Goal: Task Accomplishment & Management: Manage account settings

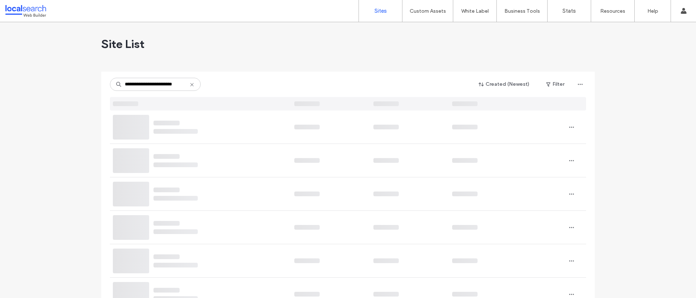
scroll to position [0, 6]
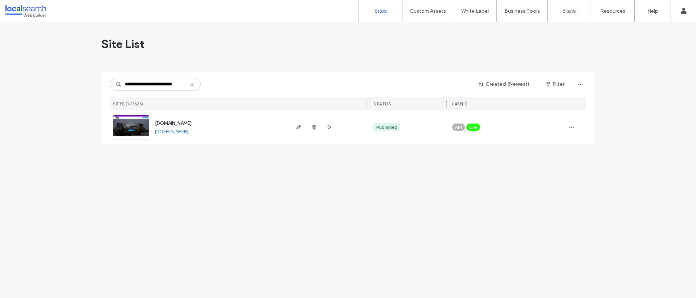
type input "**********"
click at [298, 129] on use "button" at bounding box center [299, 127] width 4 height 4
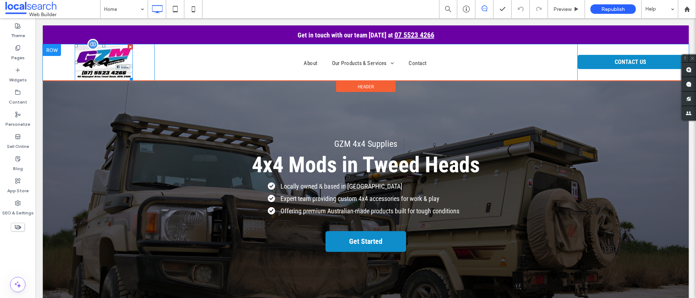
click at [102, 68] on img at bounding box center [104, 62] width 58 height 36
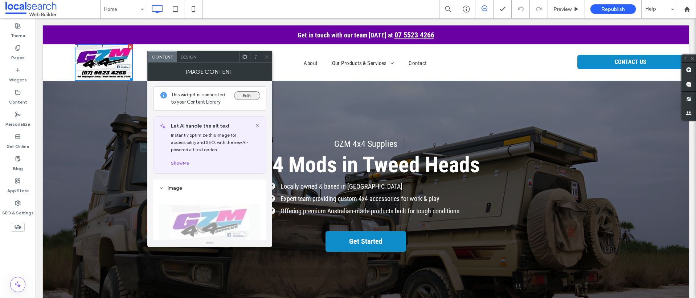
click at [245, 98] on button "Edit" at bounding box center [247, 95] width 26 height 9
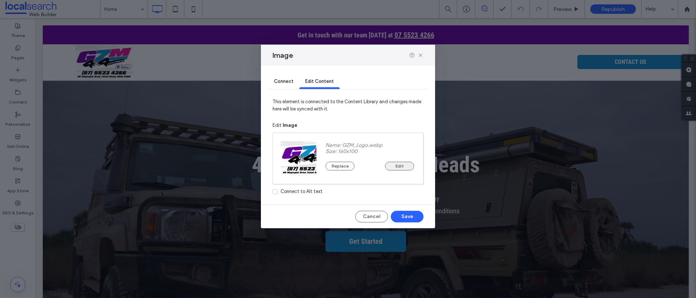
click at [398, 168] on button "Edit" at bounding box center [399, 166] width 29 height 9
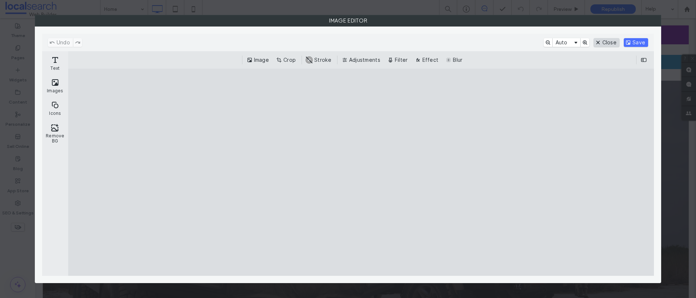
click at [612, 46] on button "Close" at bounding box center [607, 42] width 26 height 9
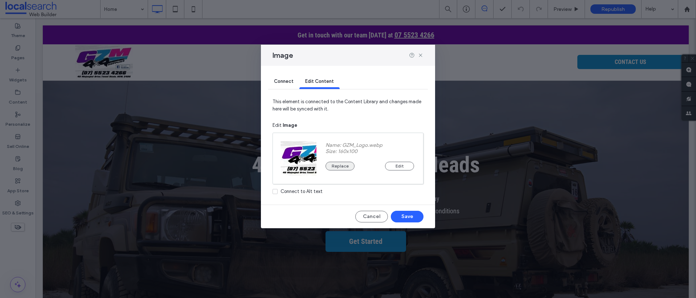
click at [340, 165] on button "Replace" at bounding box center [340, 166] width 29 height 9
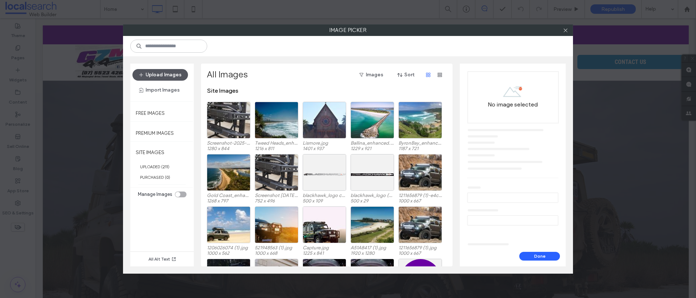
click at [160, 74] on button "Upload Images" at bounding box center [161, 75] width 56 height 12
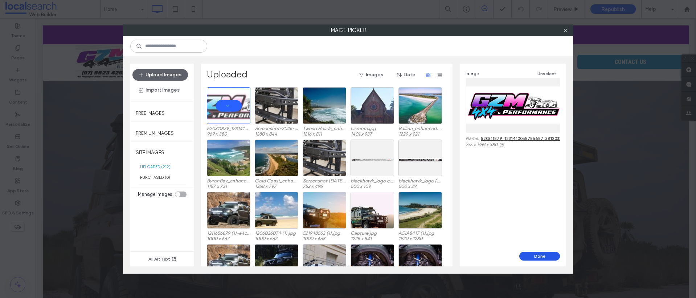
click at [538, 255] on button "Done" at bounding box center [540, 256] width 41 height 9
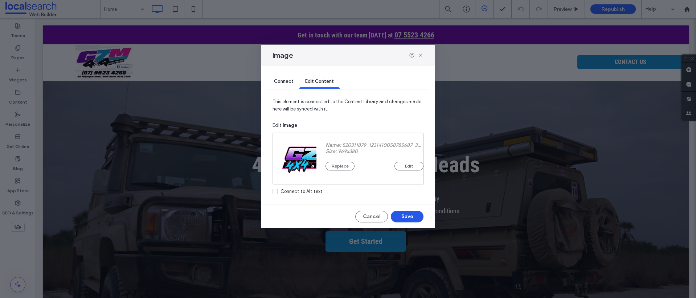
click at [417, 220] on button "Save" at bounding box center [407, 217] width 33 height 12
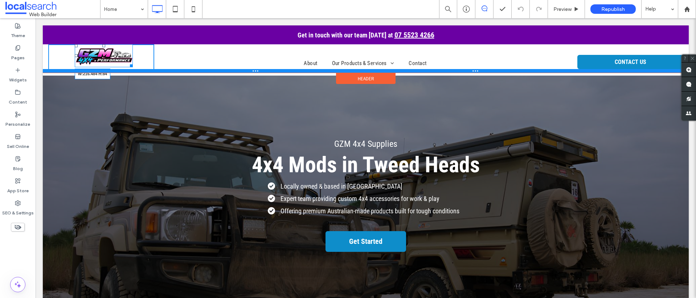
drag, startPoint x: 130, startPoint y: 65, endPoint x: 144, endPoint y: 73, distance: 16.1
click at [144, 73] on div "W:216.484 H:84 Click To Paste About Our Products & Services Suspension & Lift K…" at bounding box center [366, 58] width 646 height 28
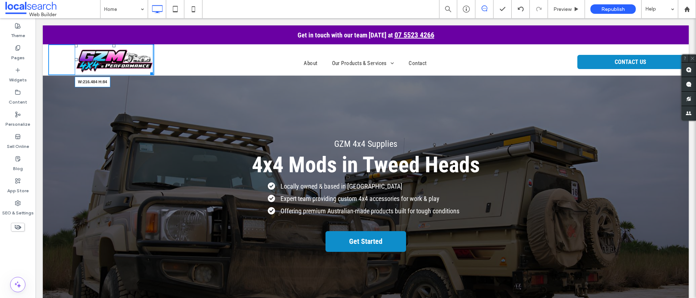
drag, startPoint x: 150, startPoint y: 73, endPoint x: 153, endPoint y: 76, distance: 4.1
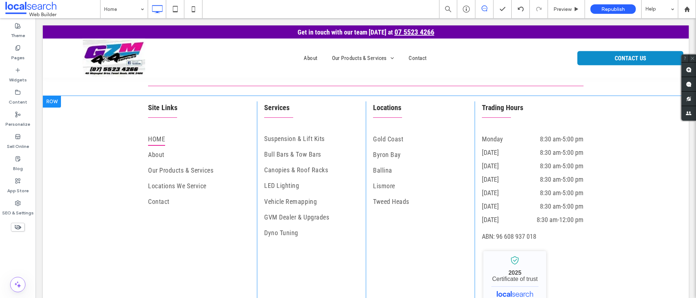
scroll to position [2428, 0]
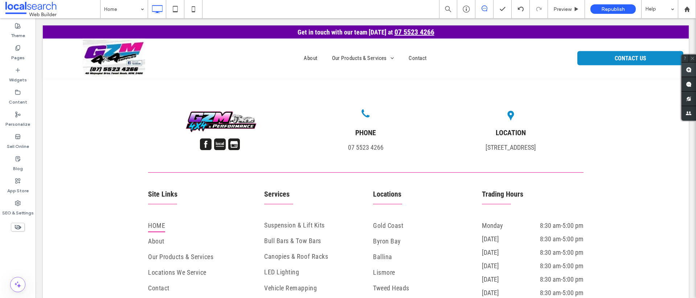
click at [687, 68] on use at bounding box center [689, 70] width 6 height 6
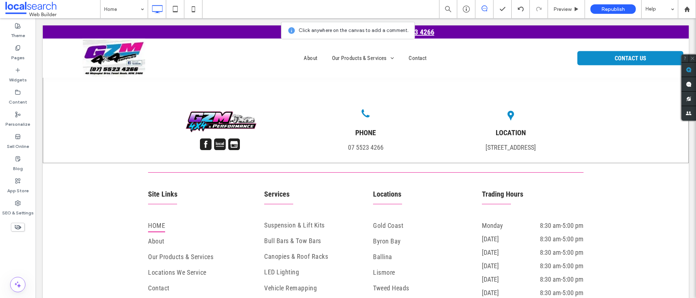
click at [582, 149] on div "Click To Paste PHONE 07 5523 4266 Click To Paste Pin Icon LOCATION 45 Minjungba…" at bounding box center [366, 120] width 646 height 86
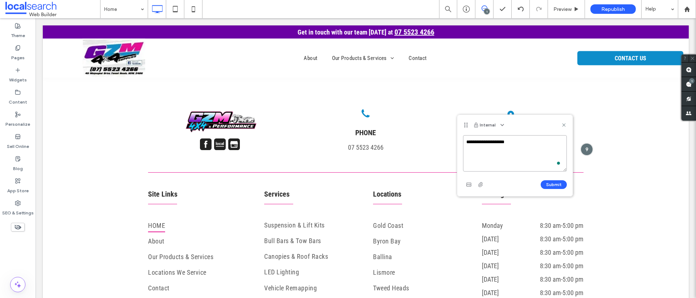
paste textarea "**********"
click at [515, 150] on textarea "**********" at bounding box center [515, 153] width 104 height 36
click at [484, 159] on textarea "**********" at bounding box center [515, 153] width 104 height 36
drag, startPoint x: 492, startPoint y: 161, endPoint x: 457, endPoint y: 138, distance: 41.9
click at [458, 138] on div "**********" at bounding box center [515, 165] width 115 height 61
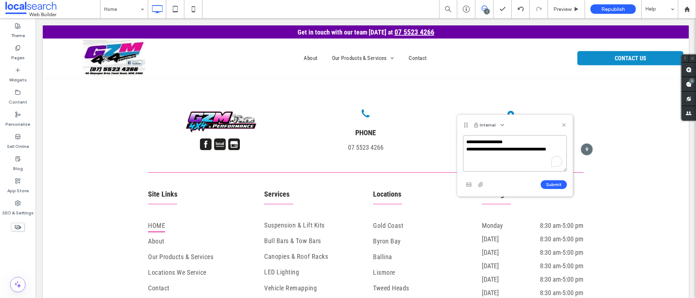
paste textarea "**********"
type textarea "**********"
click at [563, 186] on button "Submit" at bounding box center [554, 184] width 26 height 9
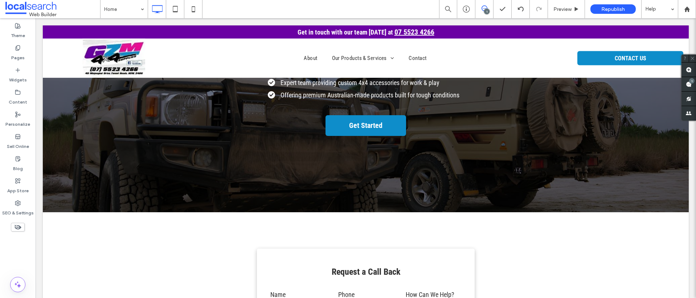
scroll to position [0, 0]
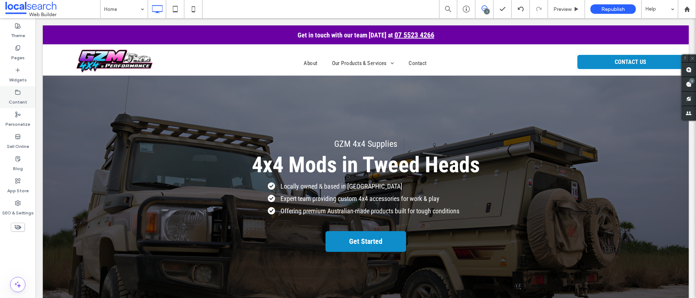
click at [23, 92] on div "Content" at bounding box center [18, 97] width 36 height 22
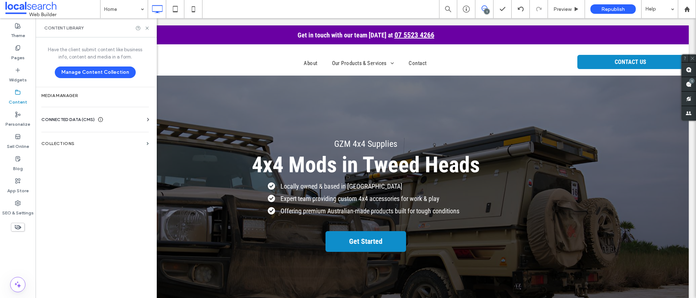
click at [131, 117] on div "CONNECTED DATA (CMS)" at bounding box center [96, 119] width 110 height 7
click at [76, 142] on section "Business Info" at bounding box center [96, 137] width 110 height 17
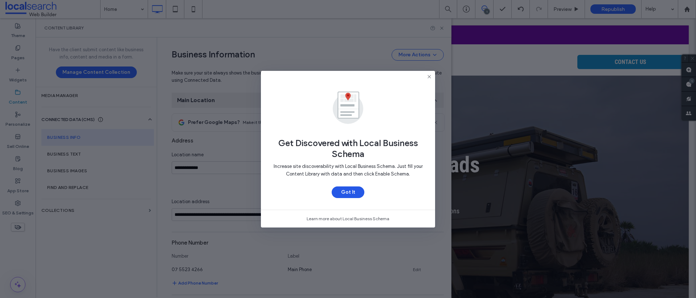
click at [354, 194] on button "Got It" at bounding box center [348, 192] width 33 height 12
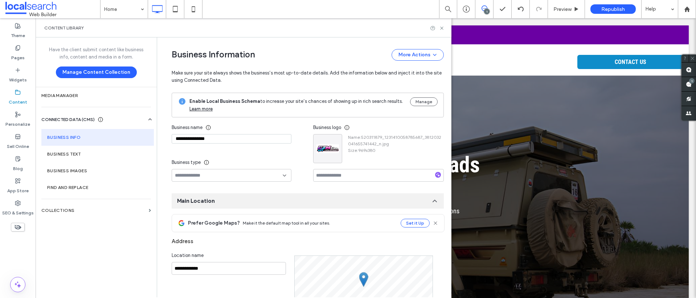
click at [204, 138] on input "**********" at bounding box center [232, 138] width 120 height 9
type input "**********"
click at [484, 170] on h1 "4x4 Mods in Tweed Heads" at bounding box center [366, 165] width 436 height 26
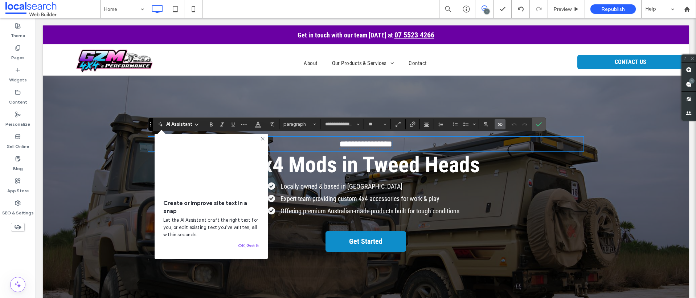
click at [399, 145] on p "**********" at bounding box center [366, 143] width 436 height 13
click at [505, 121] on label "Connect To Data" at bounding box center [500, 124] width 11 height 10
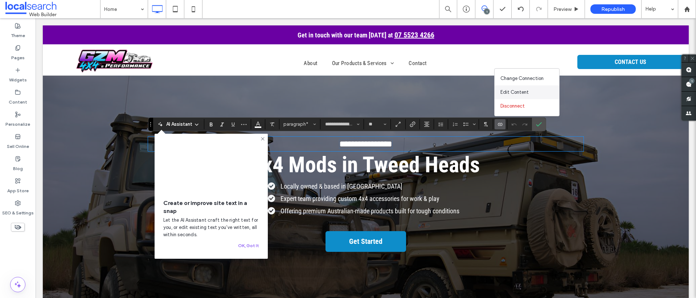
click at [527, 92] on span "Edit Content" at bounding box center [515, 92] width 28 height 7
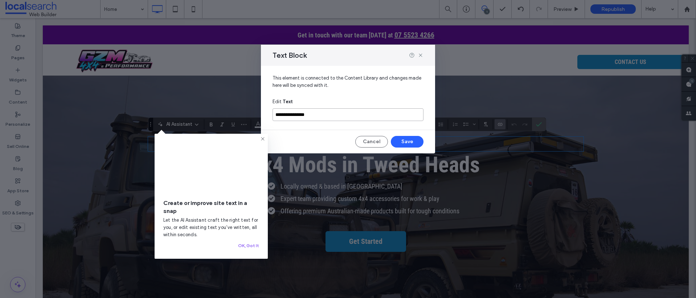
click at [310, 115] on input "**********" at bounding box center [348, 114] width 151 height 13
type input "**********"
drag, startPoint x: 407, startPoint y: 149, endPoint x: 411, endPoint y: 141, distance: 8.9
click at [407, 148] on div "**********" at bounding box center [348, 110] width 174 height 88
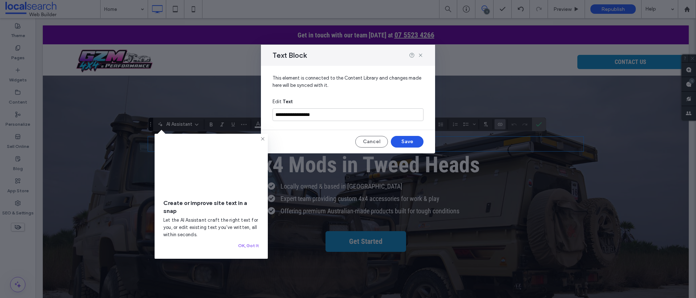
drag, startPoint x: 412, startPoint y: 141, endPoint x: 372, endPoint y: 124, distance: 43.6
click at [412, 141] on button "Save" at bounding box center [407, 142] width 33 height 12
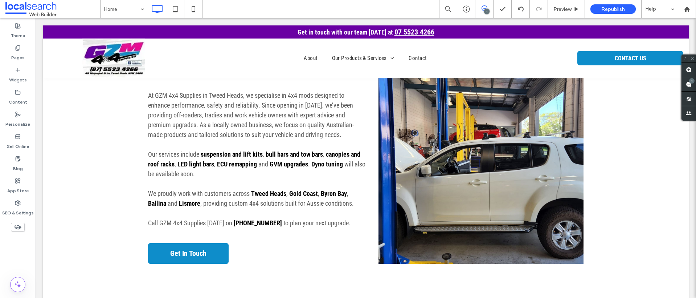
scroll to position [463, 0]
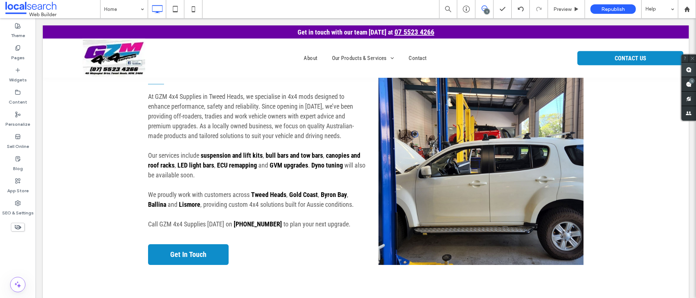
click at [684, 68] on span at bounding box center [689, 69] width 15 height 14
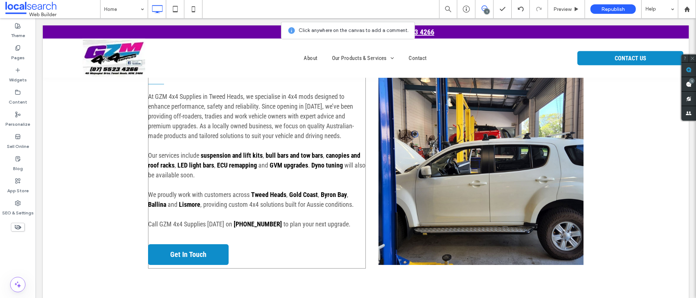
click at [228, 87] on div "Upgrade with 4x4 Mods At GZM 4x4 Supplies in Tweed Heads, we specialise in 4x4 …" at bounding box center [257, 160] width 218 height 216
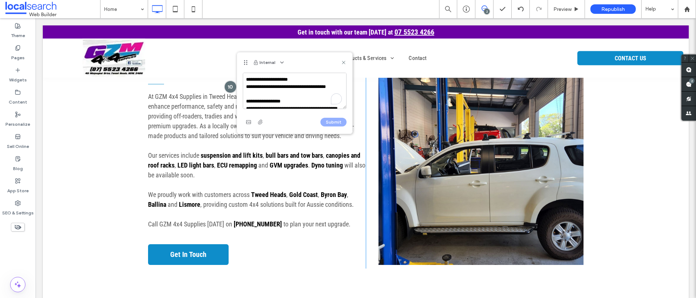
scroll to position [119, 0]
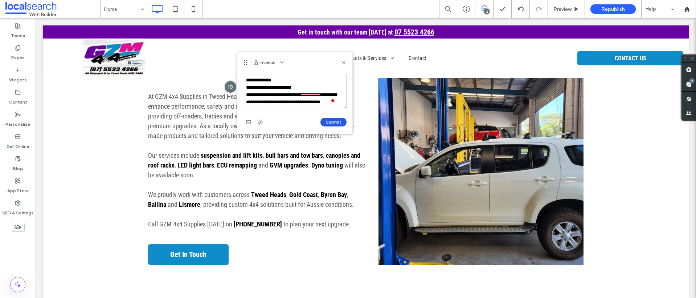
type textarea "**********"
click at [334, 122] on button "Submit" at bounding box center [334, 122] width 26 height 9
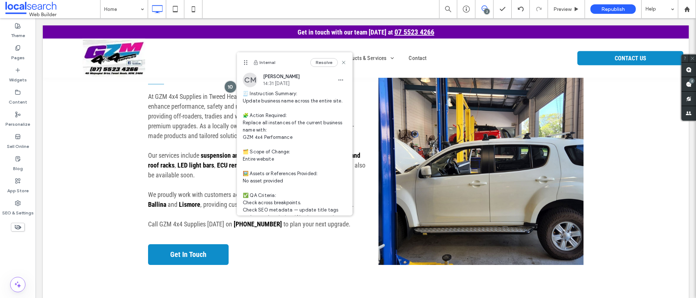
scroll to position [0, 0]
click at [618, 149] on div "Upgrade with 4x4 Mods At GZM 4x4 Supplies in Tweed Heads, we specialise in 4x4 …" at bounding box center [366, 123] width 646 height 361
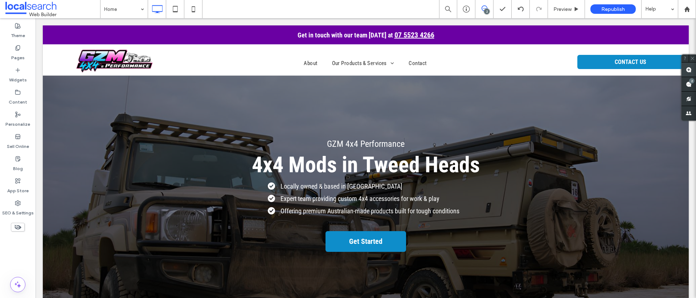
click at [686, 70] on span at bounding box center [689, 69] width 15 height 14
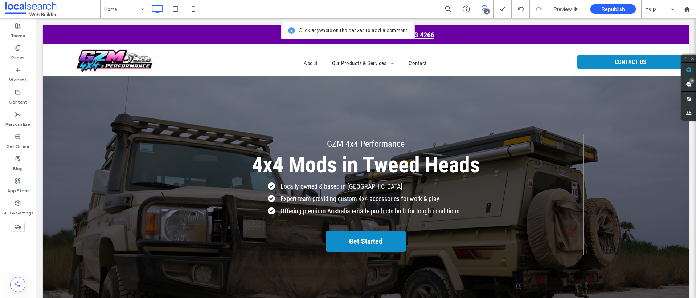
click at [199, 134] on div "GZM 4x4 Performance 4x4 Mods in Tweed Heads Locally owned & based in Tweed Head…" at bounding box center [366, 195] width 436 height 122
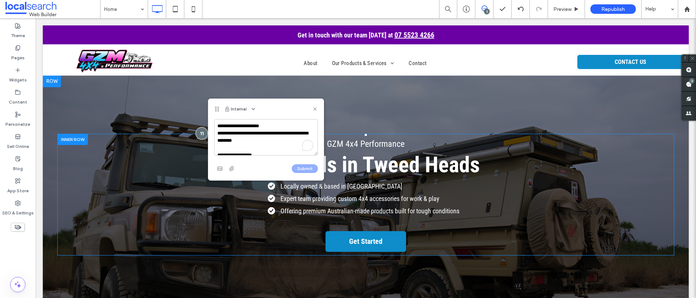
scroll to position [141, 0]
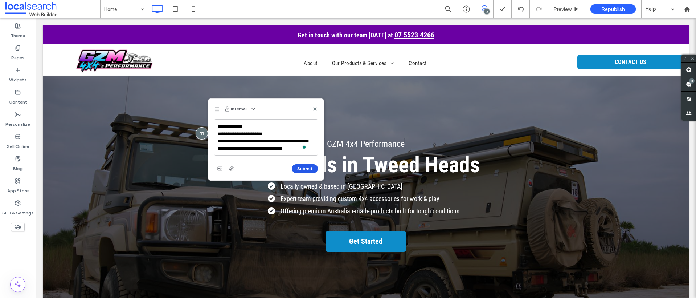
type textarea "**********"
click at [304, 171] on button "Submit" at bounding box center [305, 168] width 26 height 9
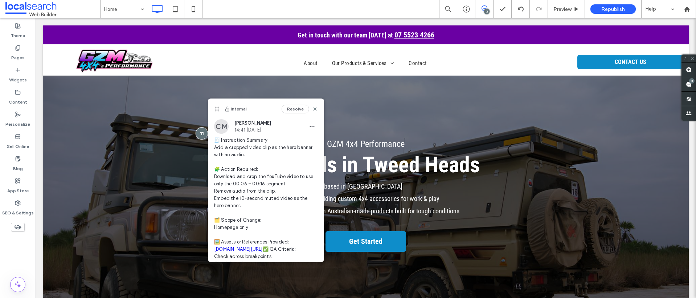
scroll to position [0, 0]
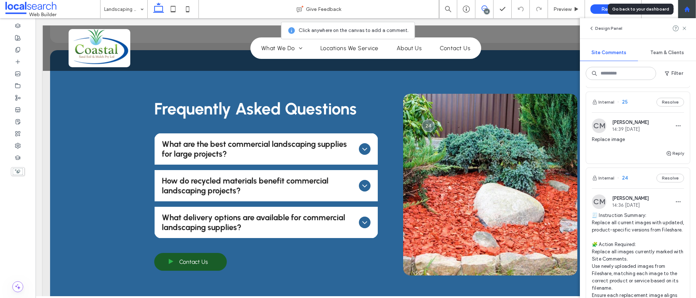
click at [687, 11] on icon at bounding box center [687, 9] width 6 height 6
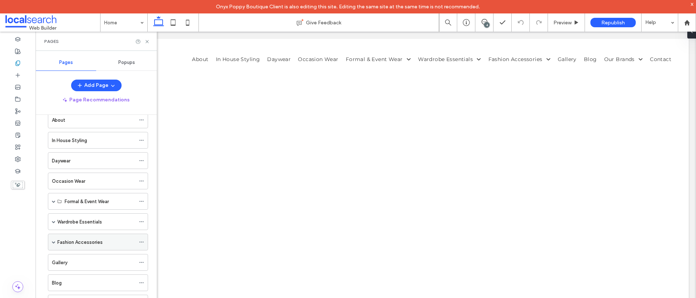
scroll to position [98, 0]
click at [52, 241] on span at bounding box center [54, 241] width 4 height 4
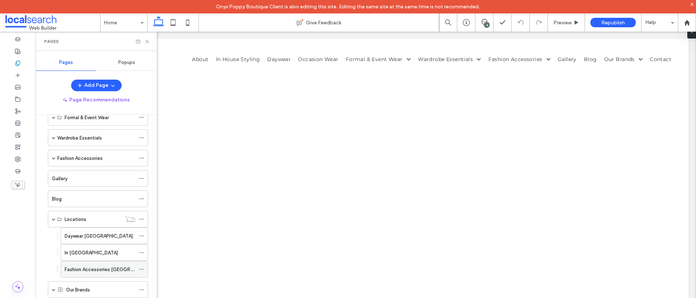
scroll to position [149, 0]
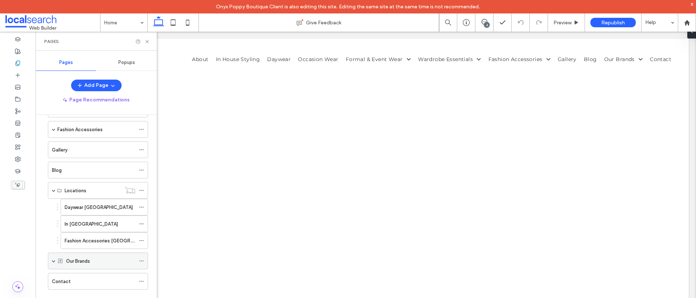
click at [54, 259] on span at bounding box center [54, 261] width 4 height 4
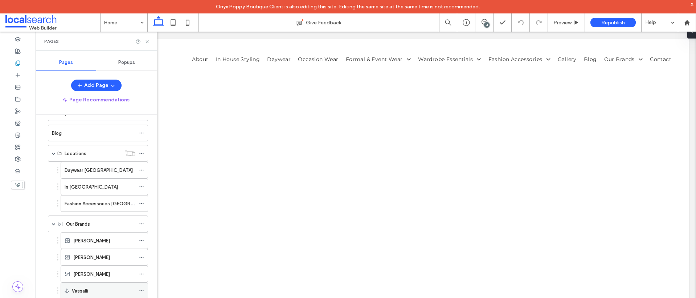
scroll to position [265, 0]
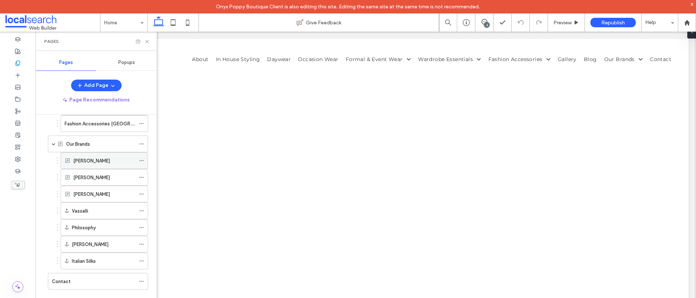
click at [96, 160] on label "Frank Lyman" at bounding box center [91, 160] width 37 height 13
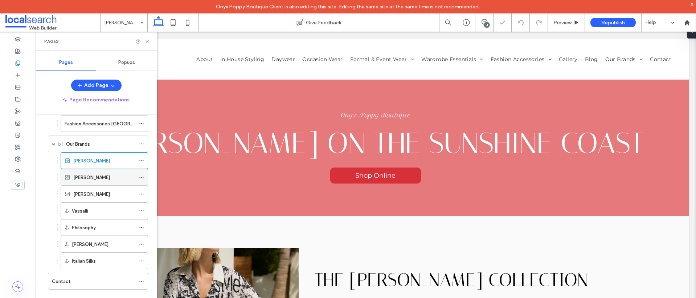
click at [98, 179] on label "SACHA DRAKE" at bounding box center [91, 177] width 37 height 13
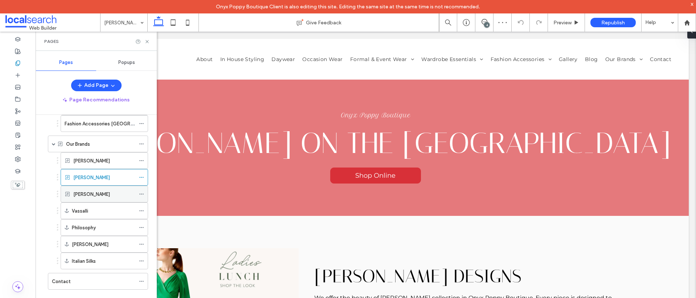
click at [93, 195] on label "Jesse Harper" at bounding box center [91, 194] width 37 height 13
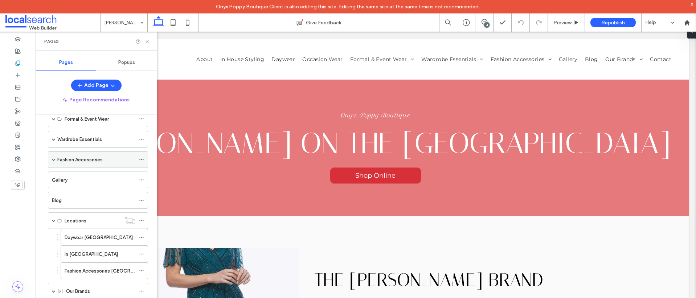
scroll to position [68, 0]
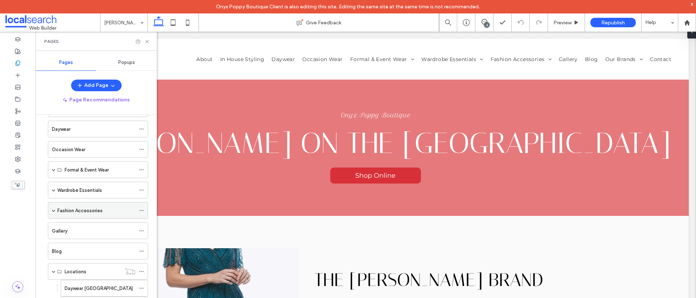
click at [54, 210] on span at bounding box center [54, 210] width 4 height 4
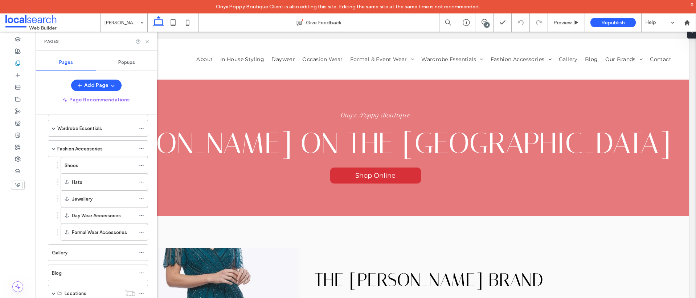
scroll to position [159, 0]
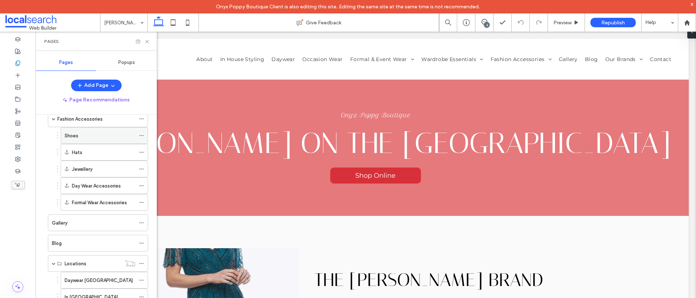
click at [83, 137] on div "Shoes" at bounding box center [100, 136] width 71 height 8
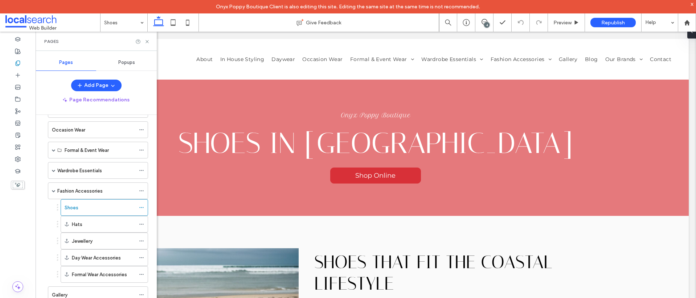
scroll to position [110, 0]
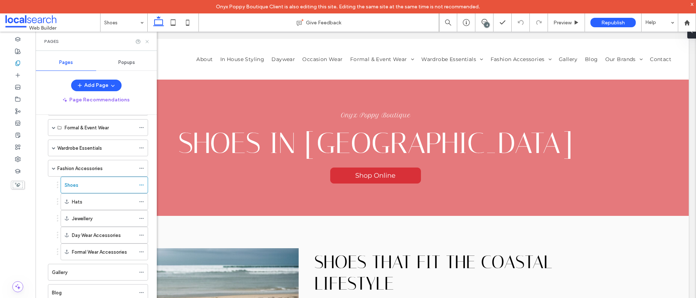
click at [147, 44] on icon at bounding box center [147, 41] width 5 height 5
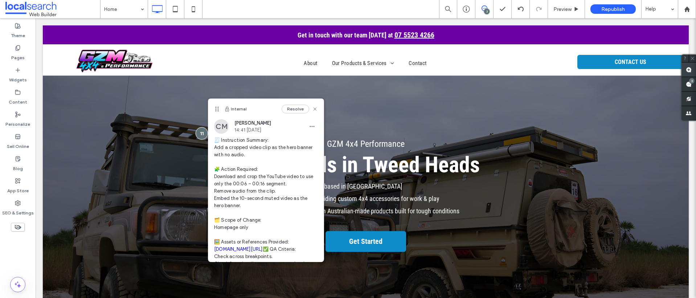
click at [691, 72] on span at bounding box center [689, 69] width 15 height 14
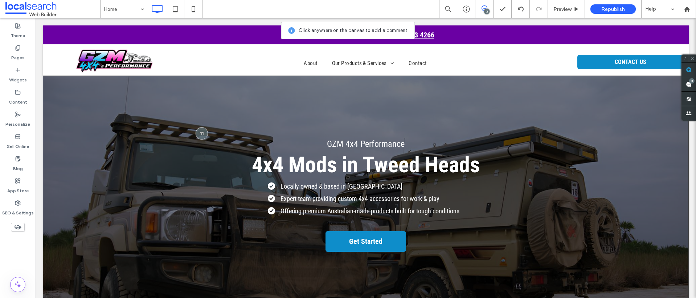
click at [119, 126] on div "GZM 4x4 Performance 4x4 Mods in Tweed Heads Locally owned & based in Tweed Head…" at bounding box center [366, 202] width 646 height 252
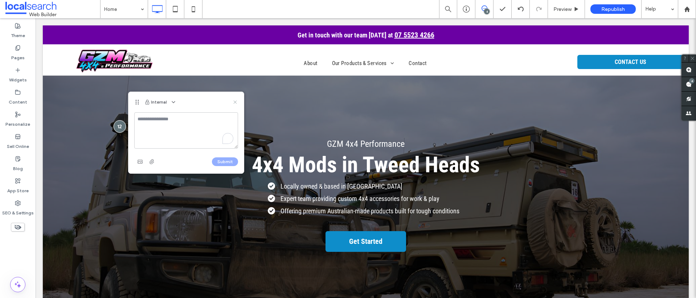
click at [235, 103] on icon at bounding box center [235, 102] width 6 height 6
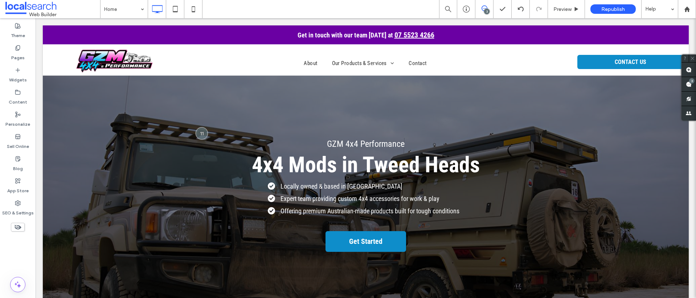
click at [481, 11] on span at bounding box center [485, 8] width 18 height 6
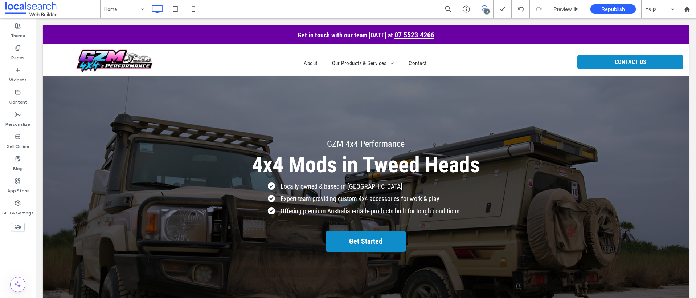
click at [483, 9] on icon at bounding box center [485, 8] width 6 height 6
click at [686, 84] on icon at bounding box center [689, 84] width 6 height 6
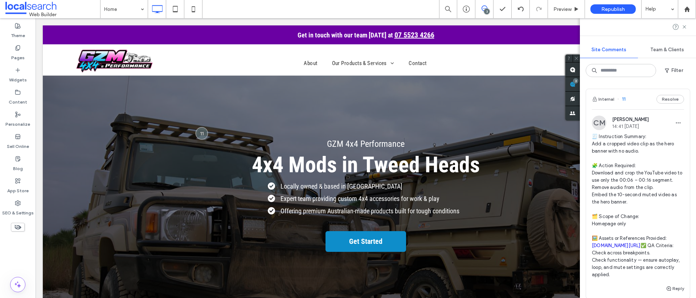
click at [482, 11] on icon at bounding box center [485, 8] width 6 height 6
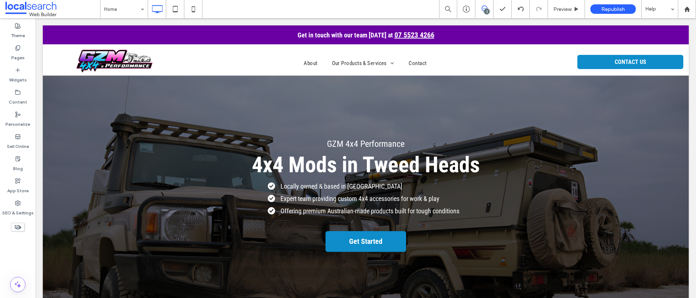
click at [484, 6] on icon at bounding box center [485, 8] width 6 height 6
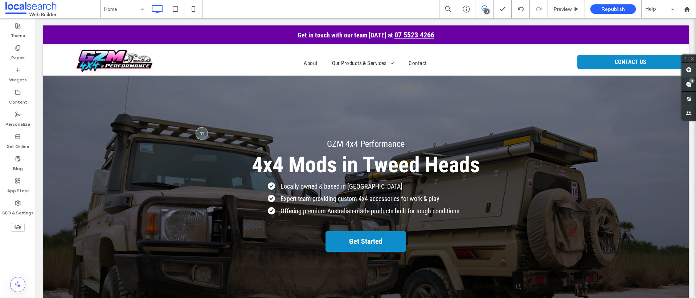
click at [691, 69] on use at bounding box center [689, 70] width 6 height 6
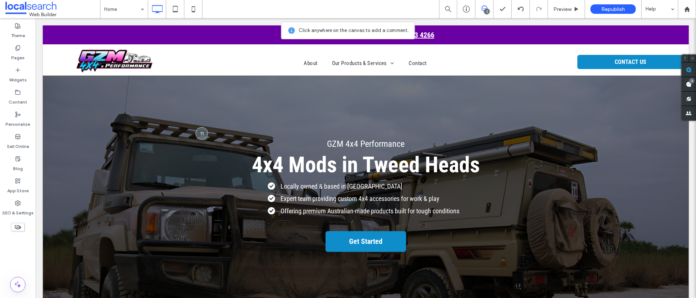
click at [145, 127] on div "GZM 4x4 Performance 4x4 Mods in Tweed Heads Locally owned & based in Tweed Head…" at bounding box center [366, 202] width 646 height 252
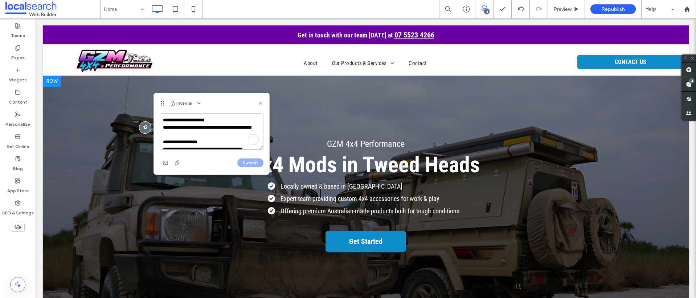
scroll to position [141, 0]
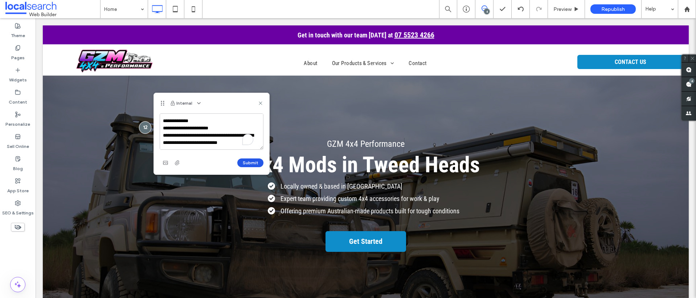
type textarea "**********"
click at [244, 162] on button "Submit" at bounding box center [250, 162] width 26 height 9
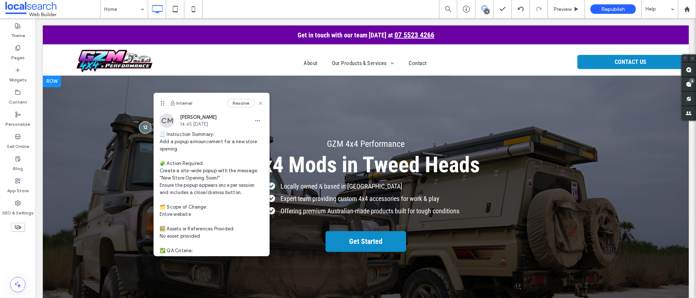
drag, startPoint x: 304, startPoint y: 98, endPoint x: 242, endPoint y: 107, distance: 62.4
click at [304, 98] on div "GZM 4x4 Performance 4x4 Mods in Tweed Heads Locally owned & based in Tweed Head…" at bounding box center [366, 202] width 646 height 252
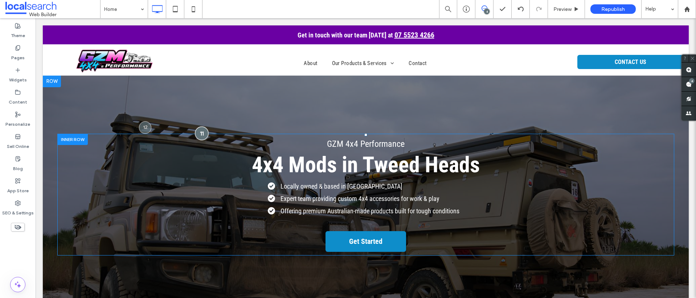
click at [202, 132] on div at bounding box center [201, 132] width 13 height 13
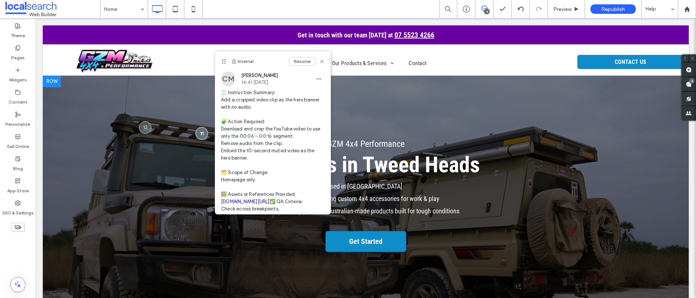
click at [356, 114] on div "GZM 4x4 Performance 4x4 Mods in Tweed Heads Locally owned & based in Tweed Head…" at bounding box center [366, 202] width 646 height 252
